Goal: Book appointment/travel/reservation

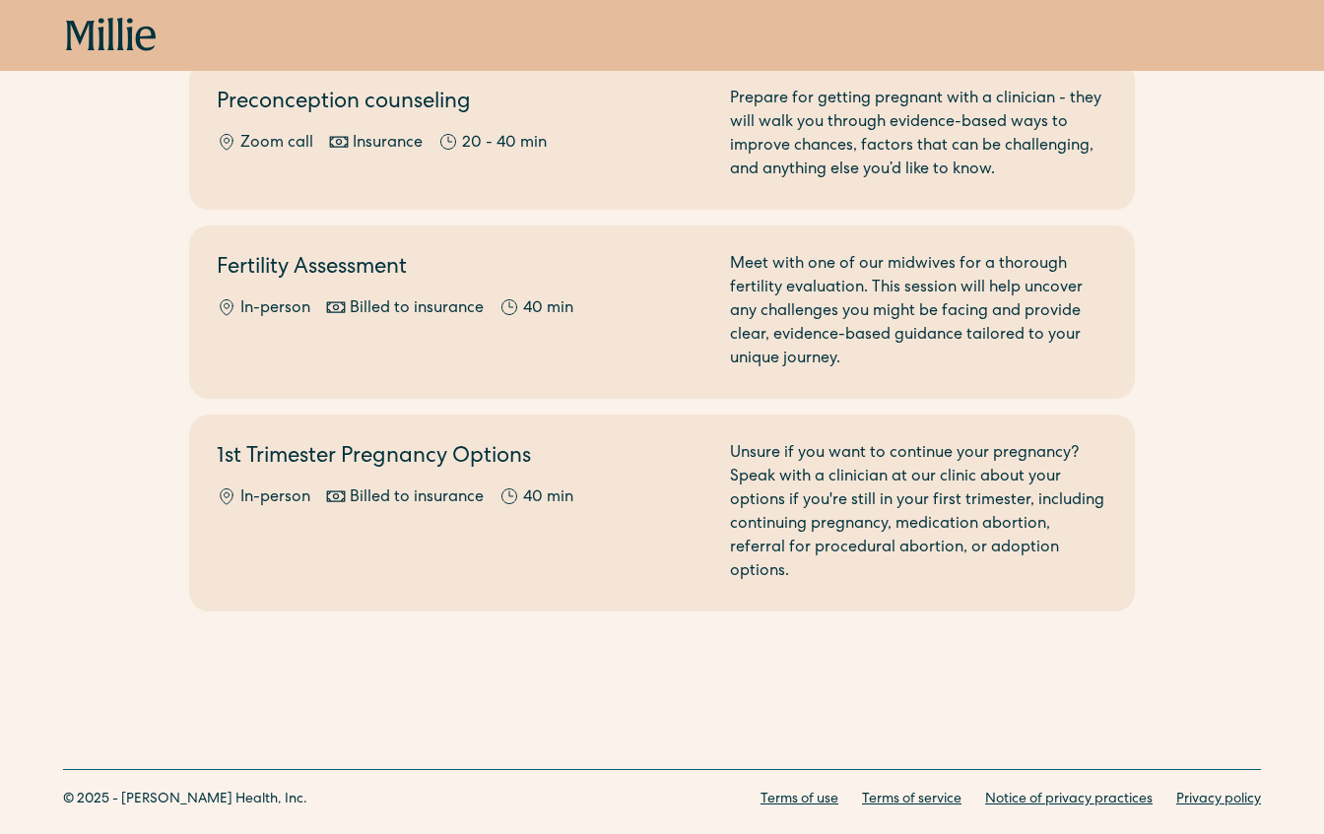
click at [112, 26] on icon at bounding box center [111, 35] width 91 height 35
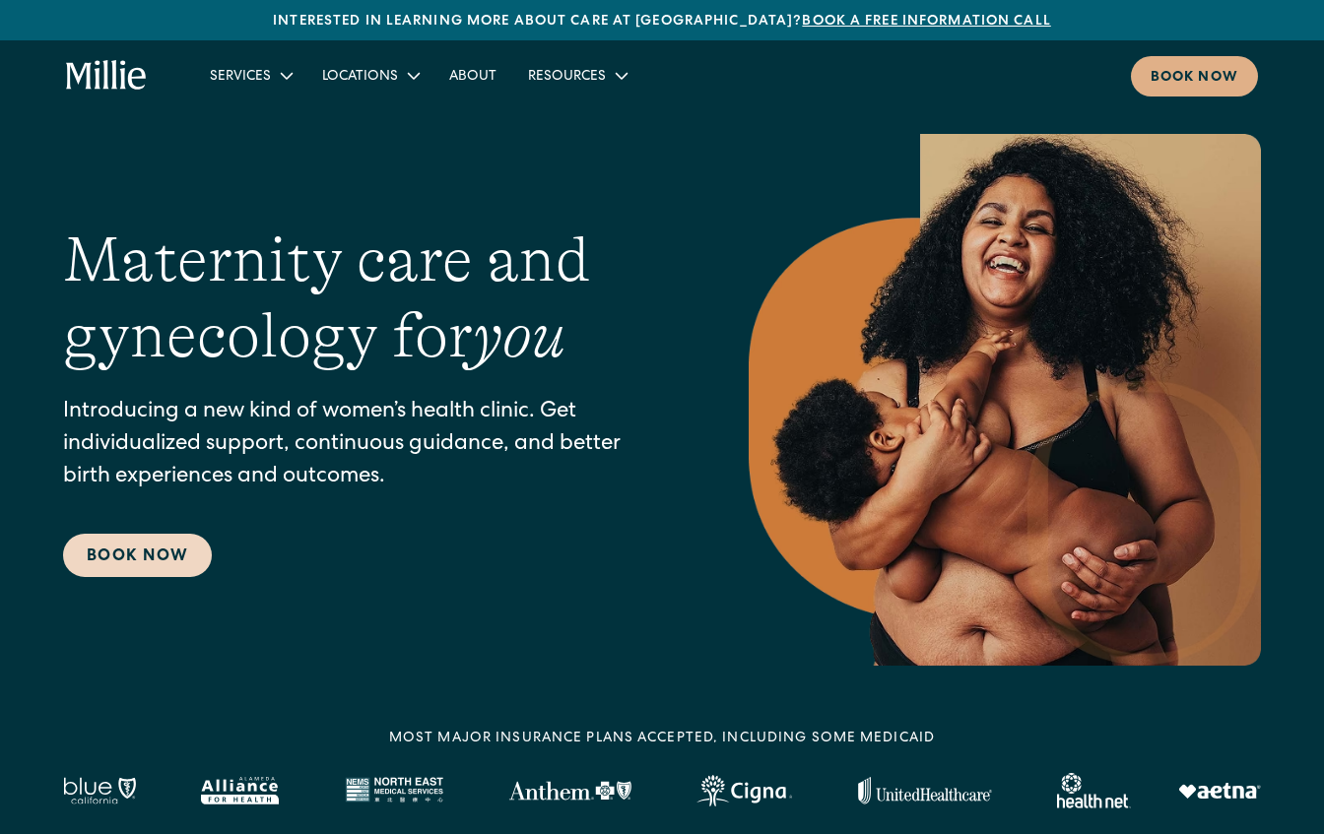
click at [141, 563] on link "Book Now" at bounding box center [137, 555] width 149 height 43
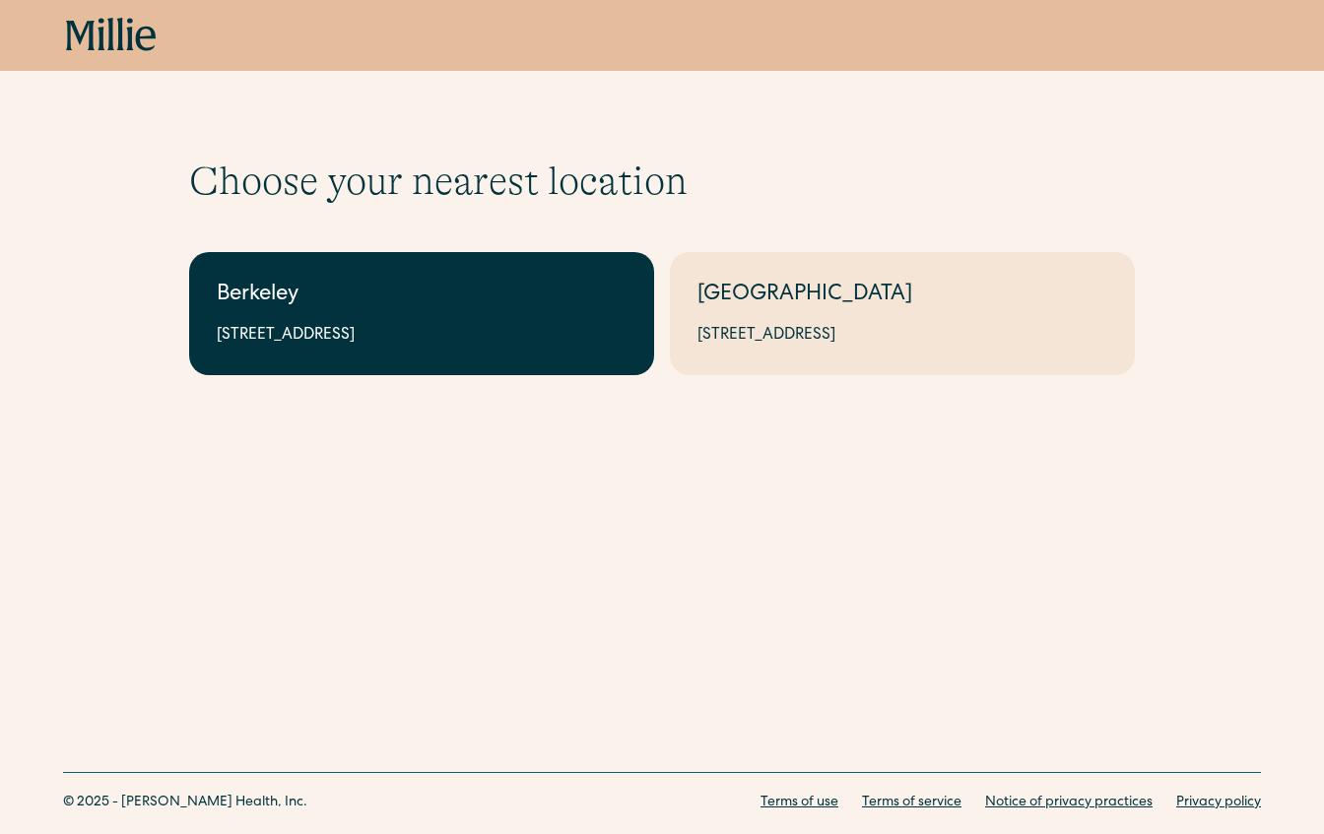
click at [464, 303] on div "Berkeley" at bounding box center [422, 296] width 410 height 33
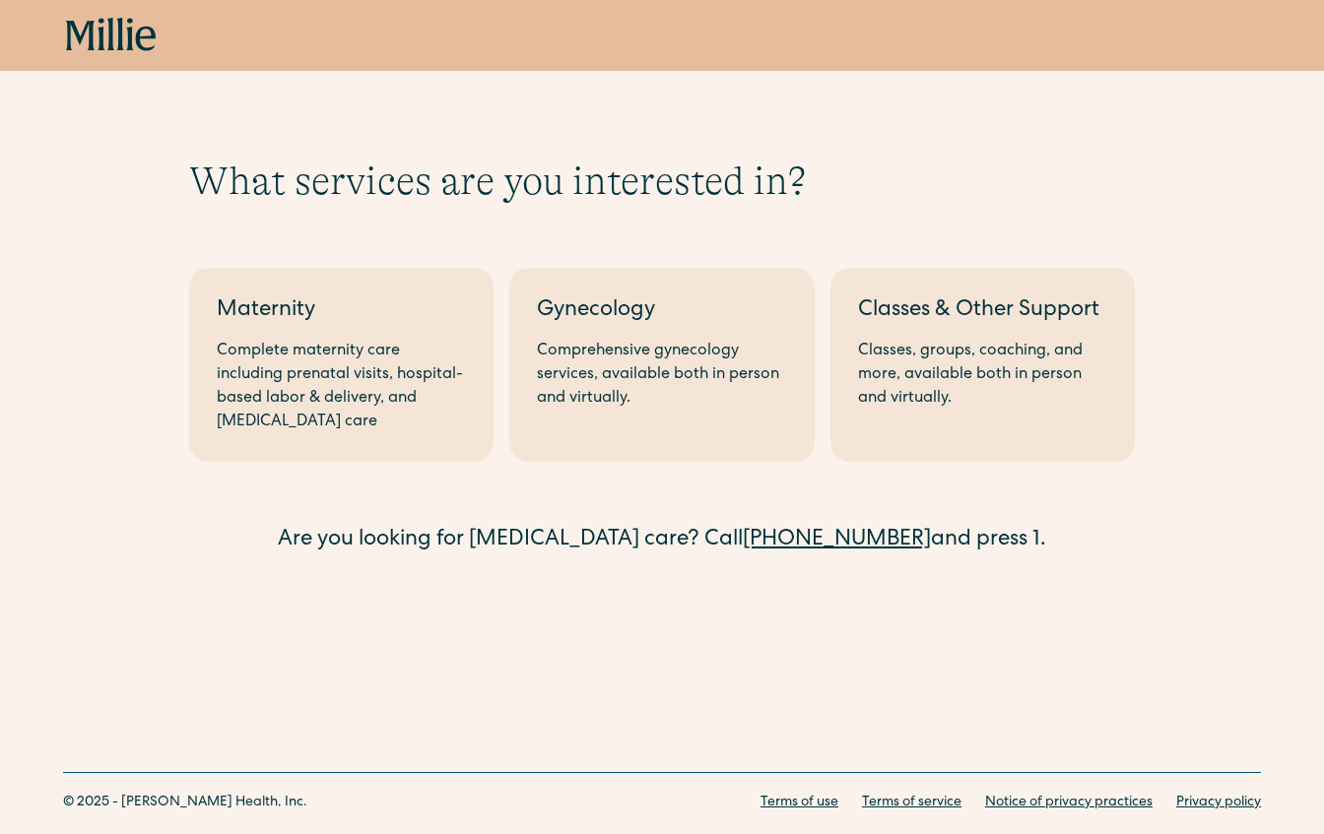
click at [464, 303] on div "Maternity" at bounding box center [341, 312] width 249 height 33
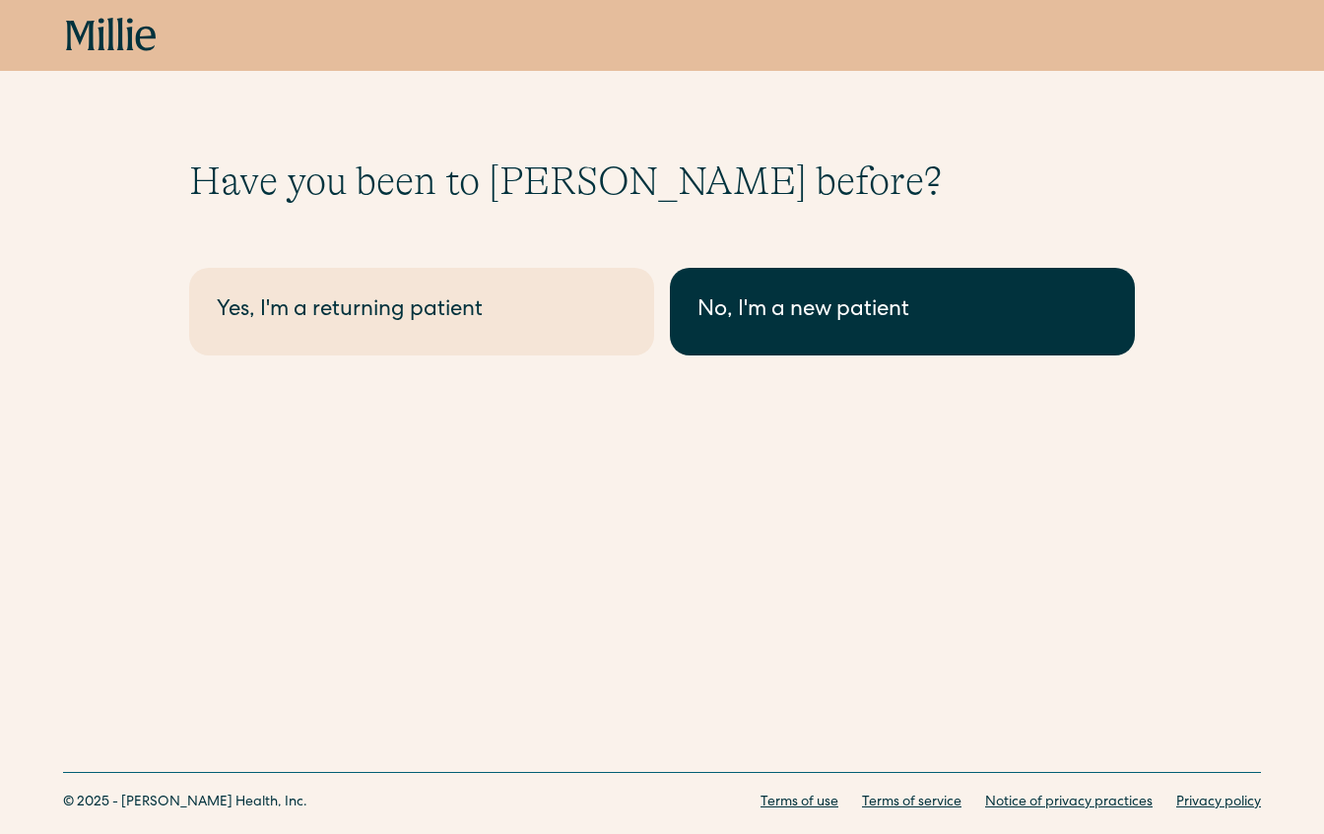
click at [747, 318] on div "No, I'm a new patient" at bounding box center [902, 312] width 410 height 33
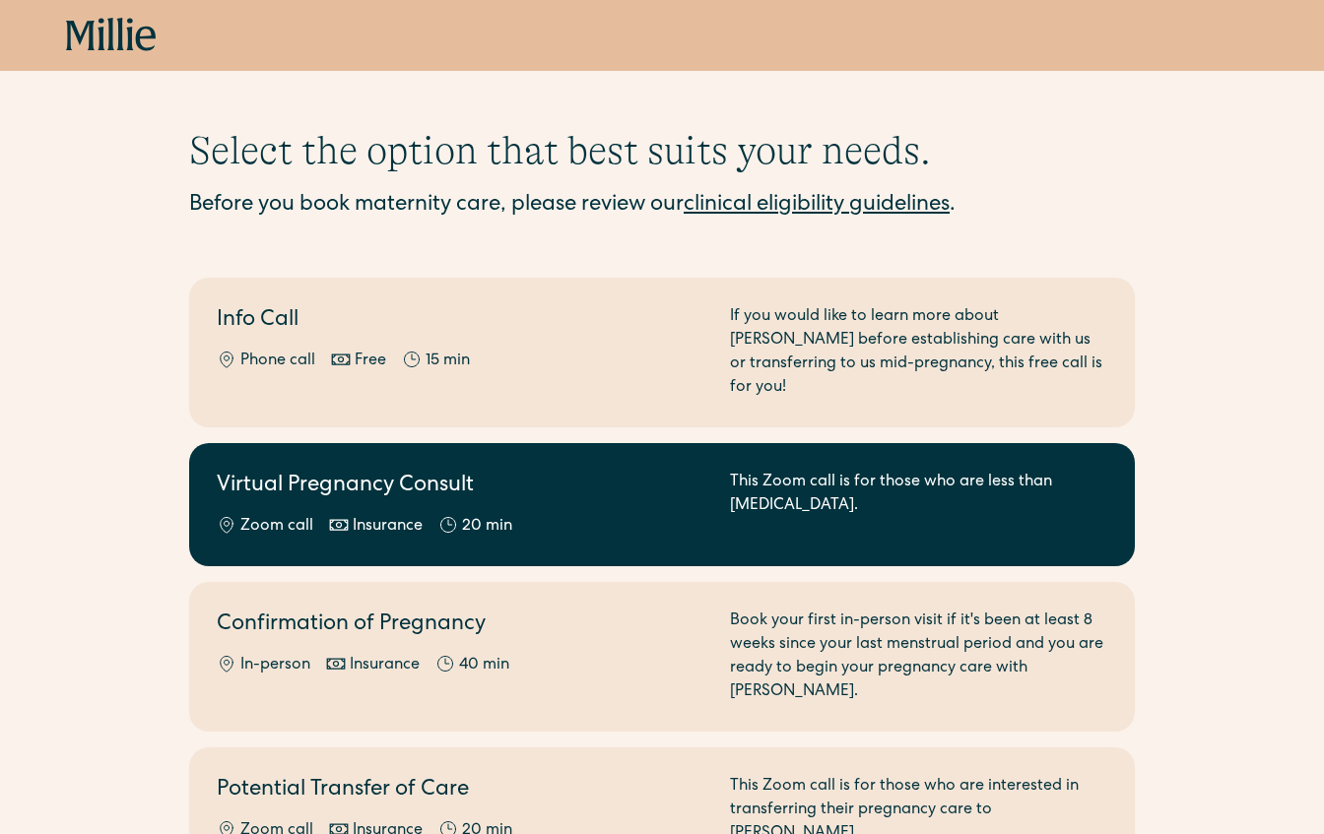
scroll to position [77, 0]
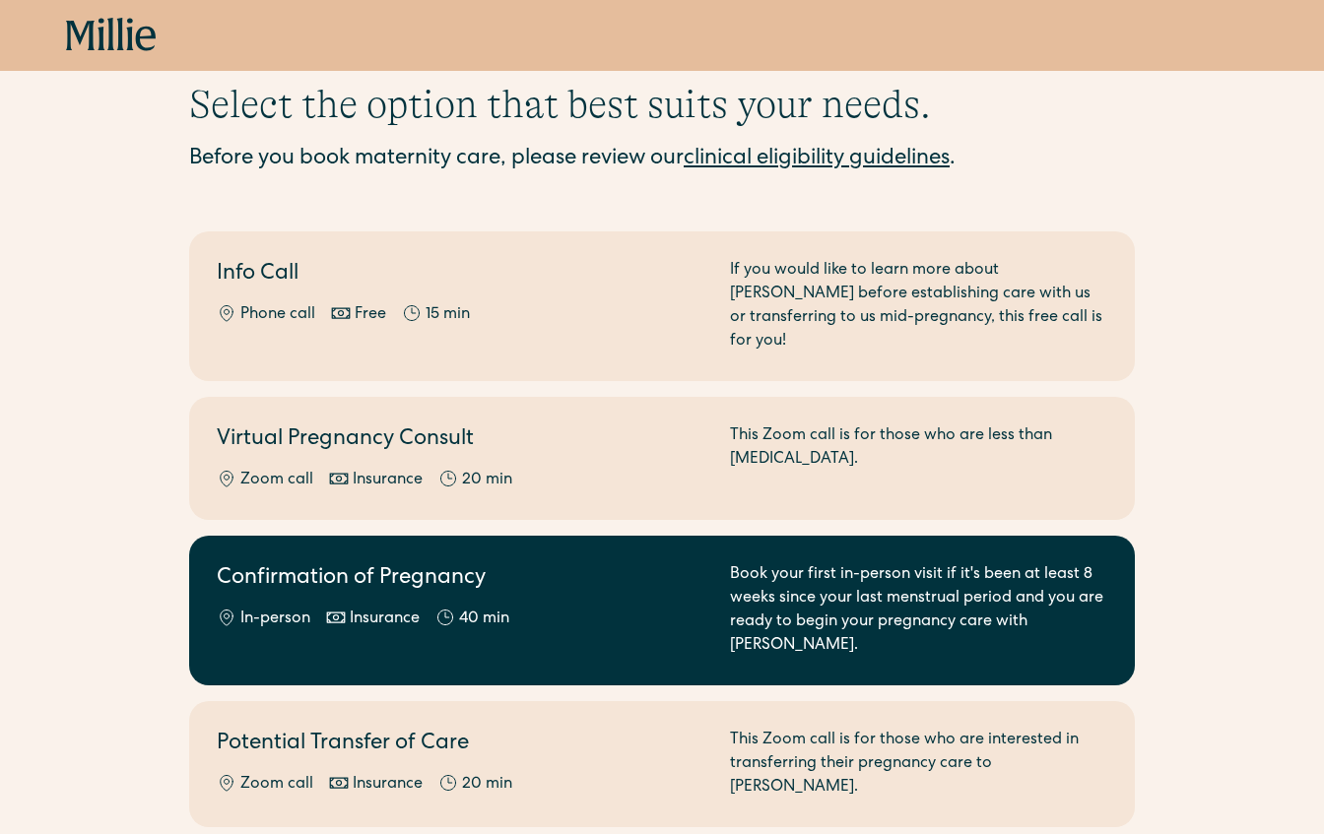
click at [553, 565] on h2 "Confirmation of Pregnancy" at bounding box center [462, 579] width 490 height 33
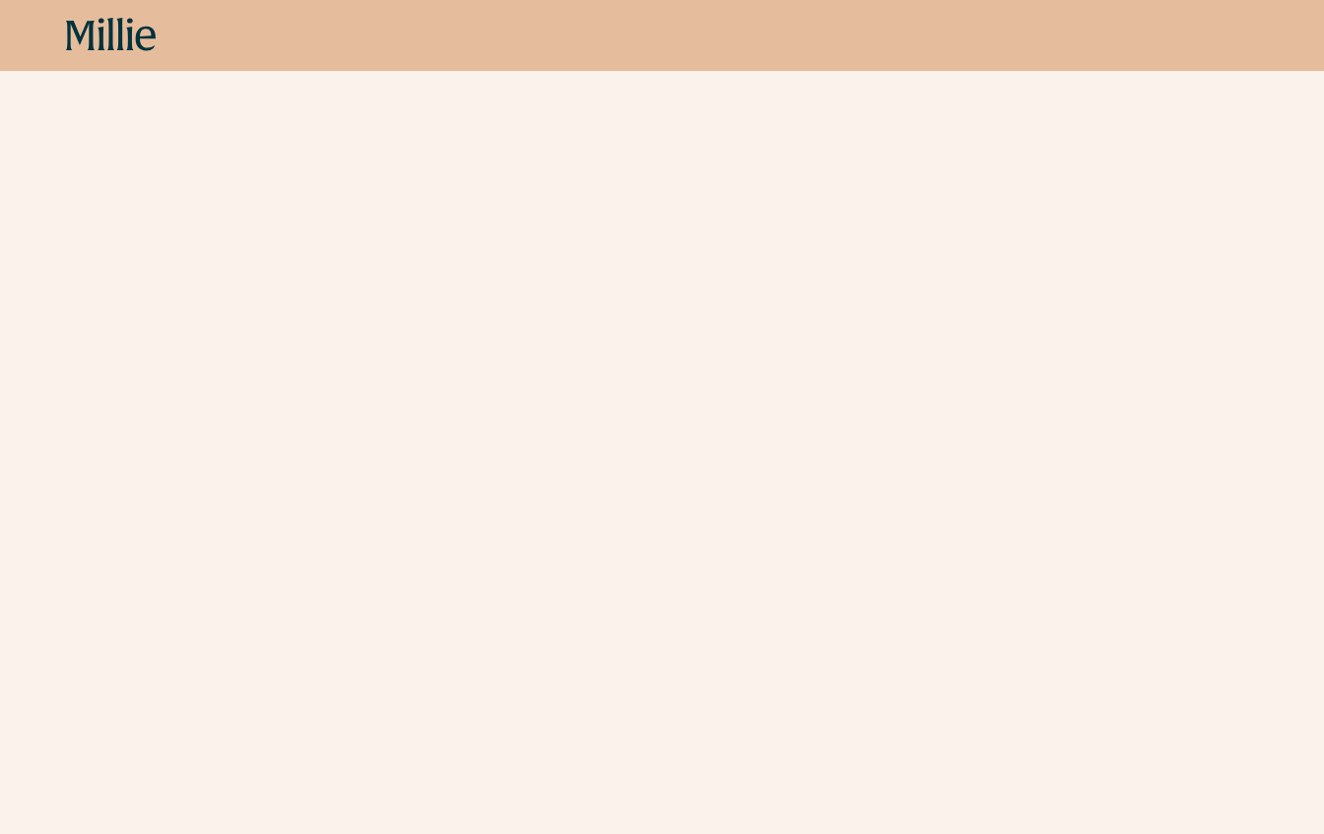
scroll to position [383, 0]
